Goal: Register for event/course

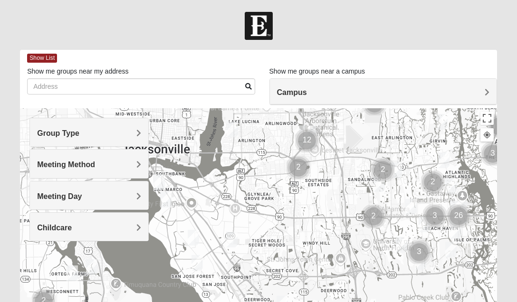
drag, startPoint x: 203, startPoint y: 269, endPoint x: 425, endPoint y: 187, distance: 236.6
click at [309, 149] on div at bounding box center [258, 298] width 477 height 380
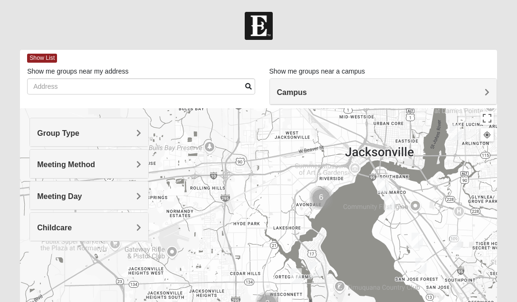
drag, startPoint x: 186, startPoint y: 220, endPoint x: 390, endPoint y: 202, distance: 204.8
click at [309, 149] on div at bounding box center [258, 298] width 477 height 380
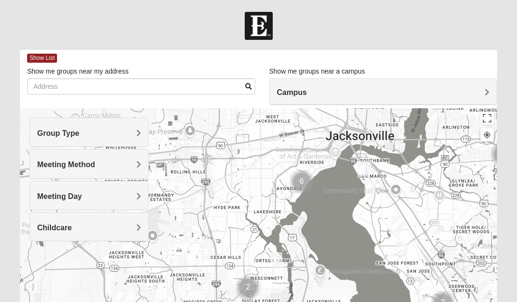
drag, startPoint x: 323, startPoint y: 269, endPoint x: 294, endPoint y: 253, distance: 33.0
click at [294, 149] on div at bounding box center [258, 298] width 477 height 380
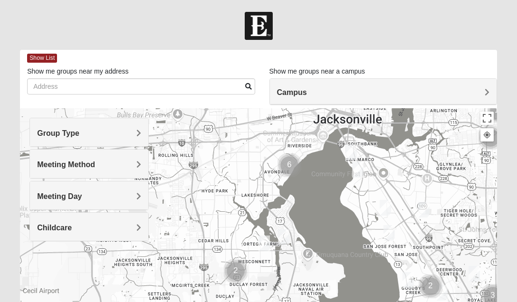
drag, startPoint x: 304, startPoint y: 240, endPoint x: 287, endPoint y: 216, distance: 29.7
click at [287, 149] on div at bounding box center [258, 298] width 477 height 380
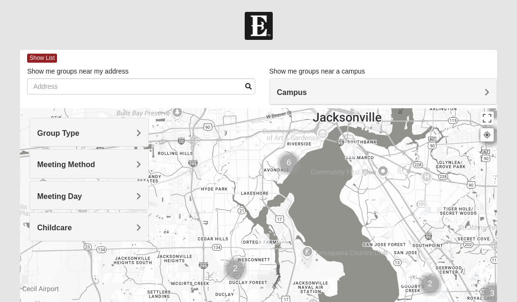
click at [134, 130] on h4 "Group Type" at bounding box center [89, 133] width 104 height 9
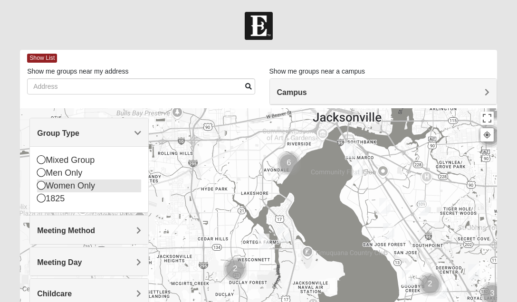
click at [41, 149] on icon at bounding box center [41, 185] width 9 height 9
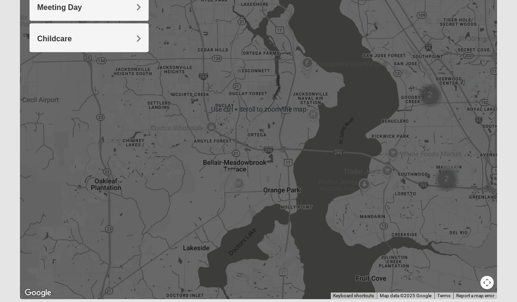
scroll to position [221, 0]
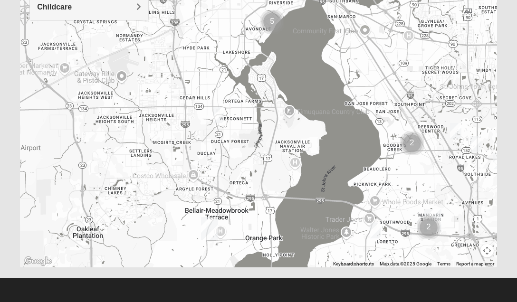
drag, startPoint x: 298, startPoint y: 53, endPoint x: 270, endPoint y: 171, distance: 121.3
click at [270, 149] on div at bounding box center [258, 77] width 477 height 380
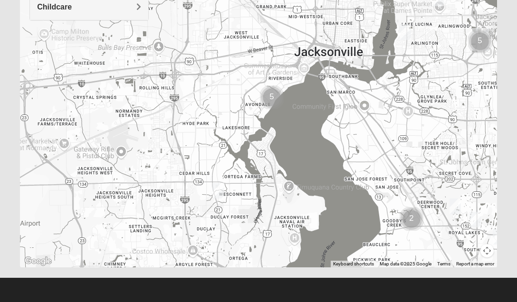
drag, startPoint x: 254, startPoint y: 48, endPoint x: 255, endPoint y: 135, distance: 87.0
click at [255, 135] on div at bounding box center [258, 77] width 477 height 380
click at [271, 93] on img "Cluster of 5 groups" at bounding box center [272, 98] width 24 height 24
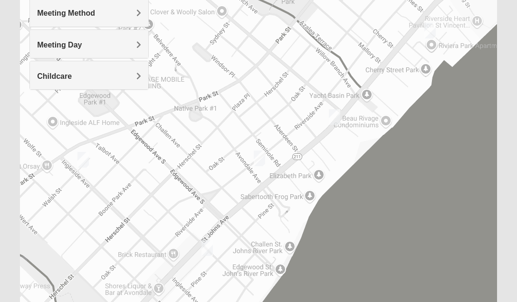
scroll to position [142, 0]
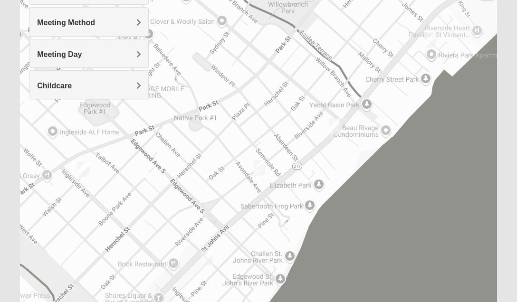
click at [208, 149] on img "Womens Elksnis 32205" at bounding box center [207, 258] width 11 height 16
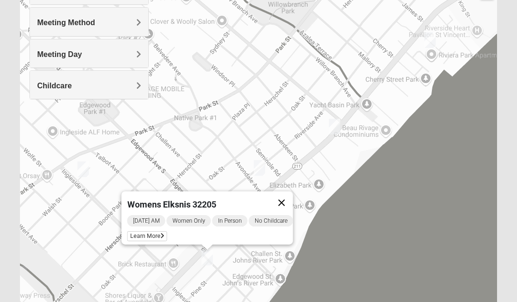
click at [290, 149] on button "Close" at bounding box center [281, 203] width 23 height 23
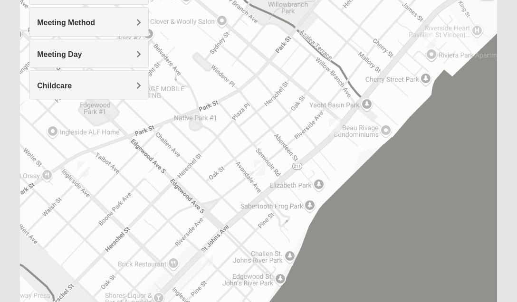
click at [262, 149] on img "Womens Puckett 32205" at bounding box center [259, 168] width 11 height 16
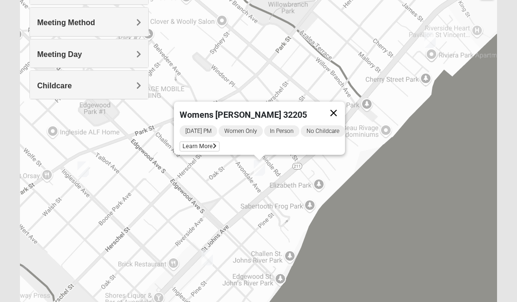
click at [309, 107] on button "Close" at bounding box center [333, 113] width 23 height 23
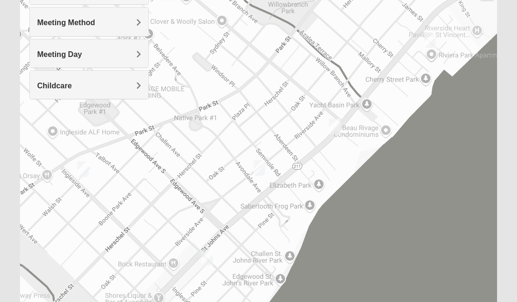
click at [309, 128] on img "Womens Hughes 32205" at bounding box center [334, 127] width 11 height 16
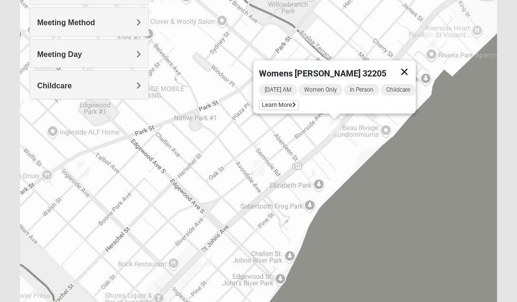
click at [309, 68] on button "Close" at bounding box center [404, 71] width 23 height 23
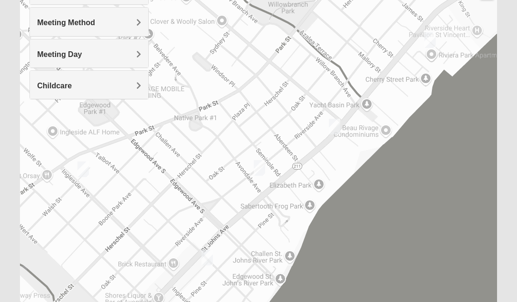
click at [309, 41] on img "Womens VanCuren 32205" at bounding box center [429, 40] width 11 height 16
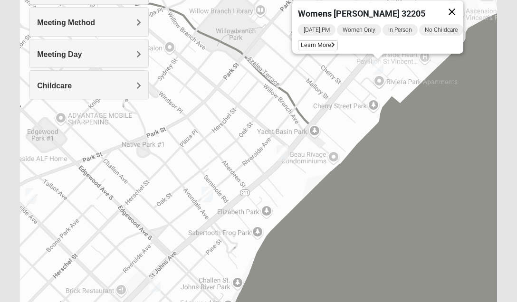
click at [309, 7] on button "Close" at bounding box center [452, 11] width 23 height 23
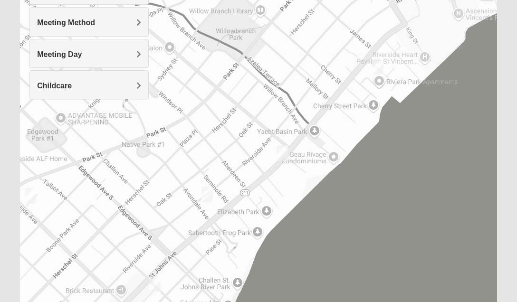
click at [28, 149] on img "Womens Ventura 32205" at bounding box center [30, 196] width 11 height 16
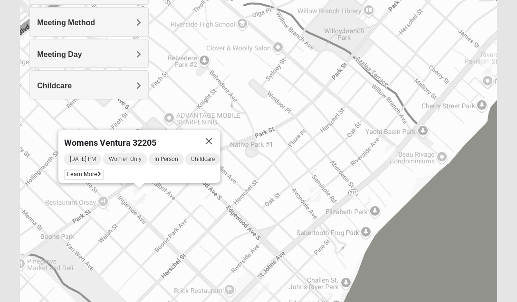
click at [309, 149] on img "Womens Puckett 32205" at bounding box center [315, 195] width 11 height 16
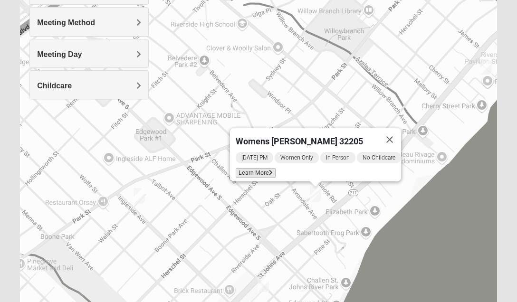
click at [240, 149] on span "Learn More" at bounding box center [256, 173] width 40 height 10
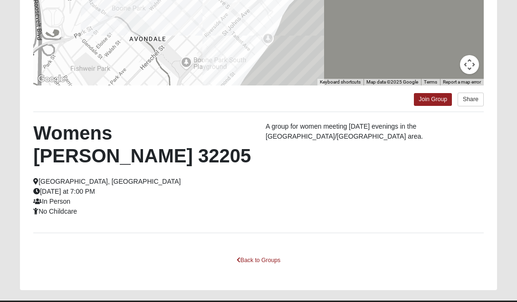
scroll to position [114, 0]
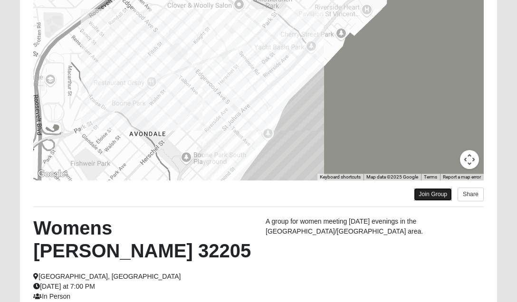
click at [309, 149] on link "Join Group" at bounding box center [433, 194] width 38 height 13
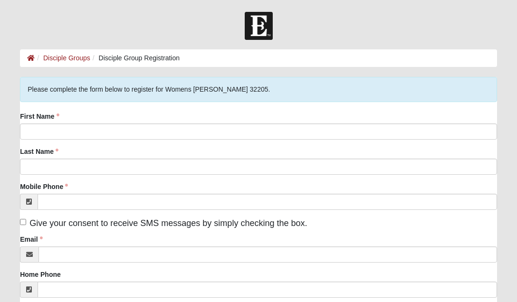
scroll to position [48, 0]
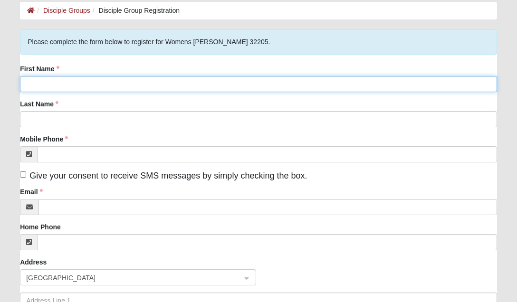
click at [87, 81] on input "First Name" at bounding box center [258, 84] width 477 height 16
type input "[PERSON_NAME]"
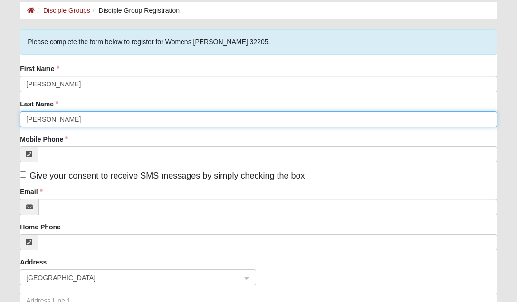
type input "[PERSON_NAME]"
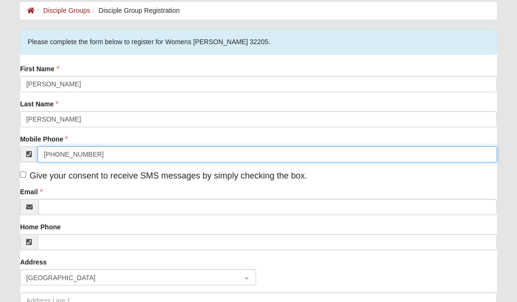
type input "[PHONE_NUMBER]"
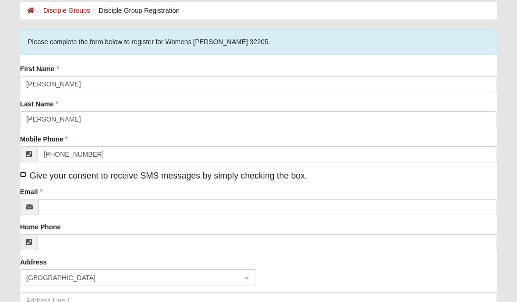
click at [21, 176] on input "Give your consent to receive SMS messages by simply checking the box." at bounding box center [23, 175] width 6 height 6
checkbox input "true"
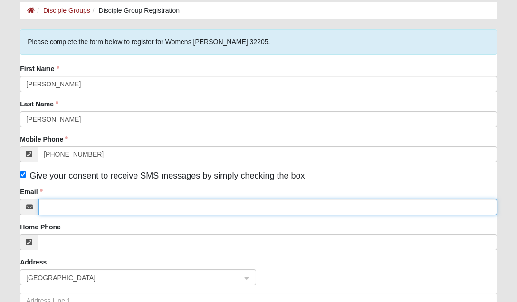
click at [86, 206] on input "Email" at bounding box center [268, 207] width 459 height 16
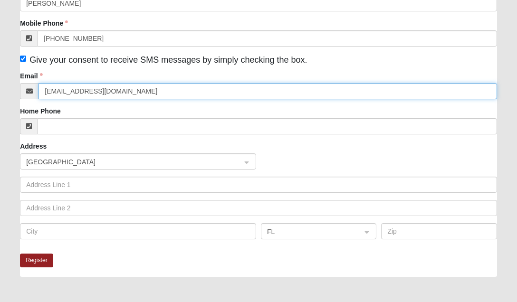
scroll to position [205, 0]
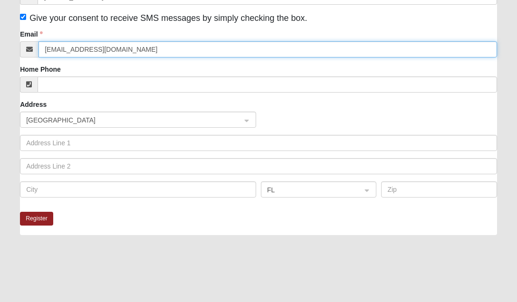
type input "[EMAIL_ADDRESS][DOMAIN_NAME]"
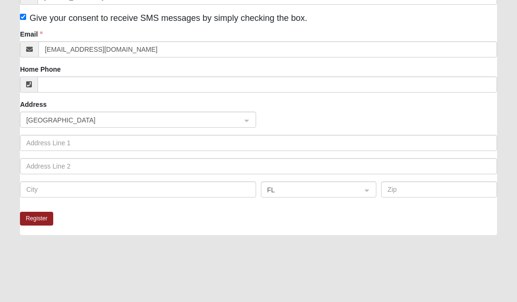
click at [179, 247] on div at bounding box center [258, 292] width 477 height 95
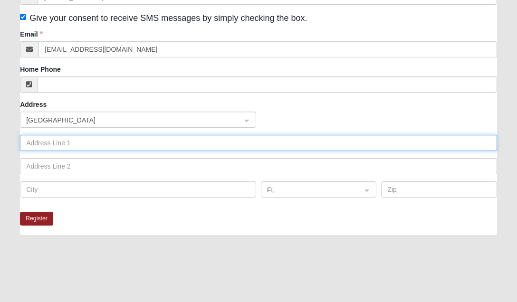
click at [89, 140] on input "text" at bounding box center [258, 143] width 477 height 16
type input "[STREET_ADDRESS][PERSON_NAME]"
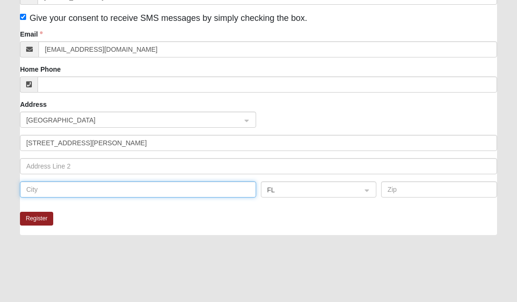
click at [74, 184] on input "text" at bounding box center [138, 190] width 236 height 16
type input "[GEOGRAPHIC_DATA]"
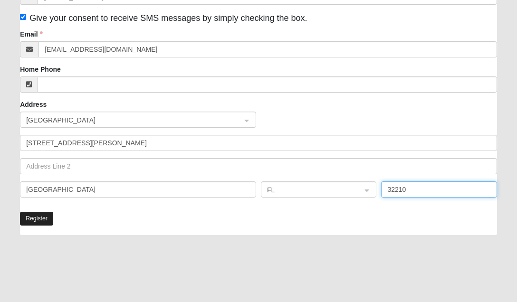
type input "32210"
click at [42, 218] on button "Register" at bounding box center [36, 219] width 33 height 14
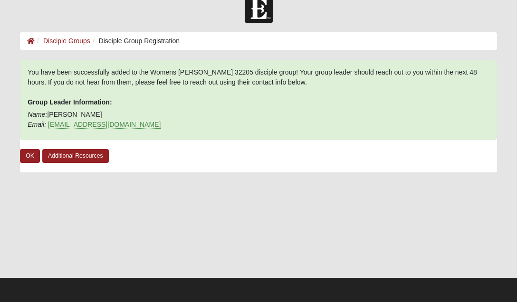
scroll to position [17, 0]
click at [258, 112] on p "Name: [PERSON_NAME] Email: [EMAIL_ADDRESS][DOMAIN_NAME]" at bounding box center [259, 120] width 462 height 20
click at [59, 155] on link "Additional Resources" at bounding box center [75, 156] width 67 height 14
